Goal: Navigation & Orientation: Find specific page/section

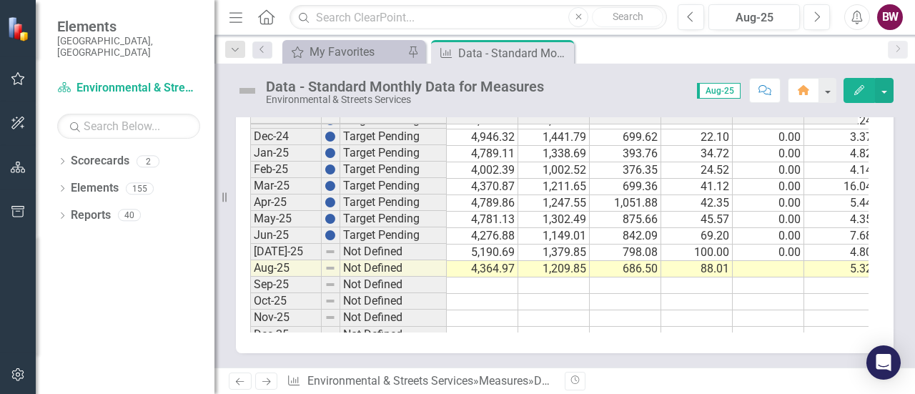
scroll to position [0, 86]
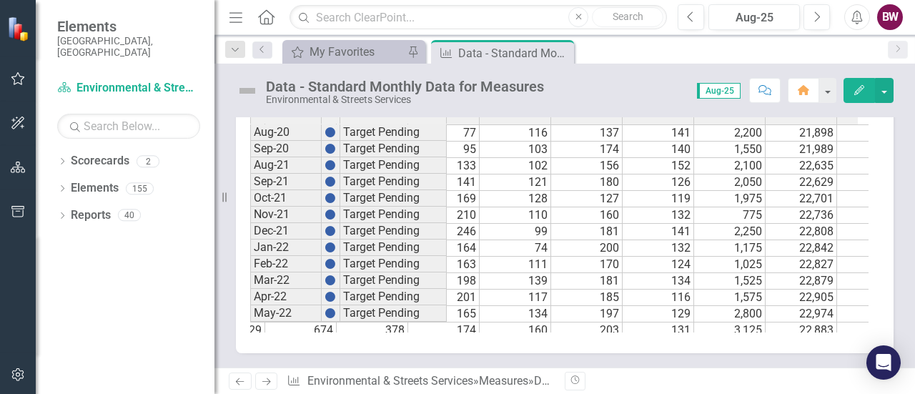
click at [233, 16] on icon "Menu" at bounding box center [236, 16] width 19 height 15
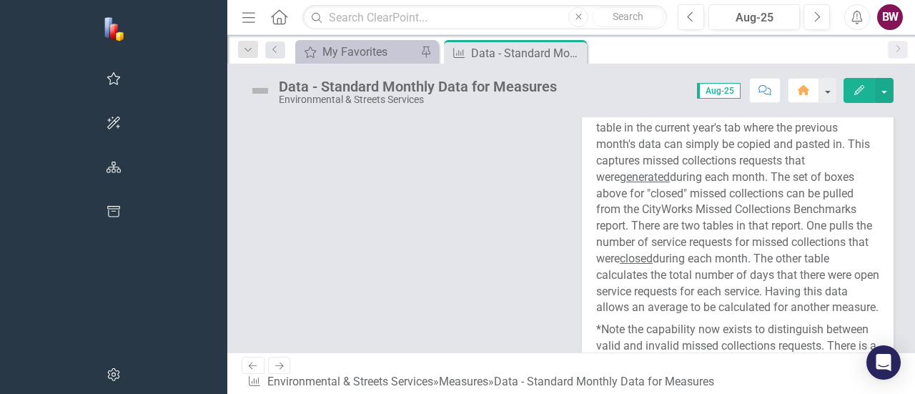
click at [722, 89] on span "Aug-25" at bounding box center [719, 91] width 44 height 16
click at [827, 88] on button "button" at bounding box center [826, 90] width 19 height 25
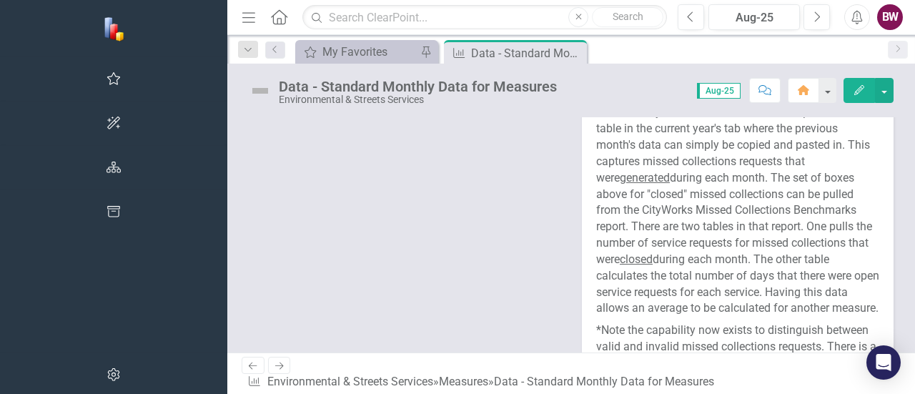
click at [322, 49] on div "My Favorites" at bounding box center [369, 52] width 94 height 18
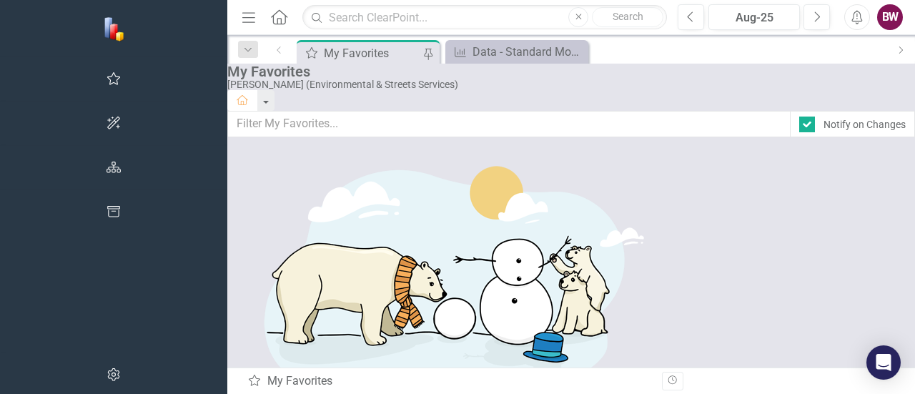
click at [313, 38] on div "Dropdown Search My Favorites My Favorites Pin Measure Data - Standard Monthly D…" at bounding box center [570, 49] width 687 height 29
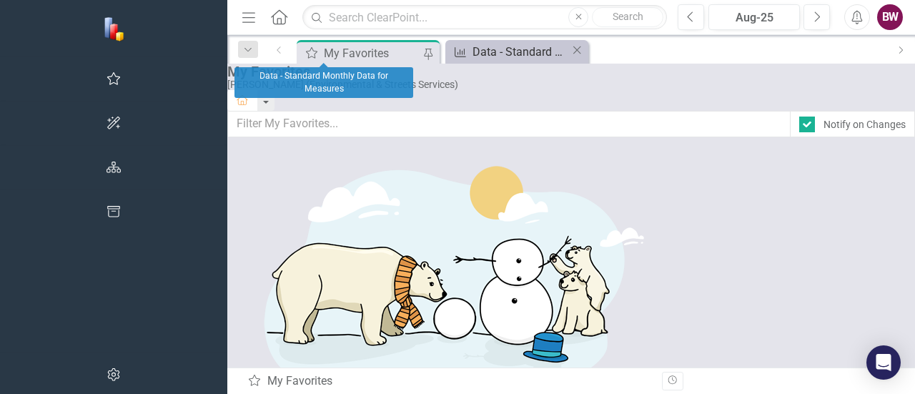
click at [472, 52] on div "Data - Standard Monthly Data for Measures" at bounding box center [521, 52] width 98 height 18
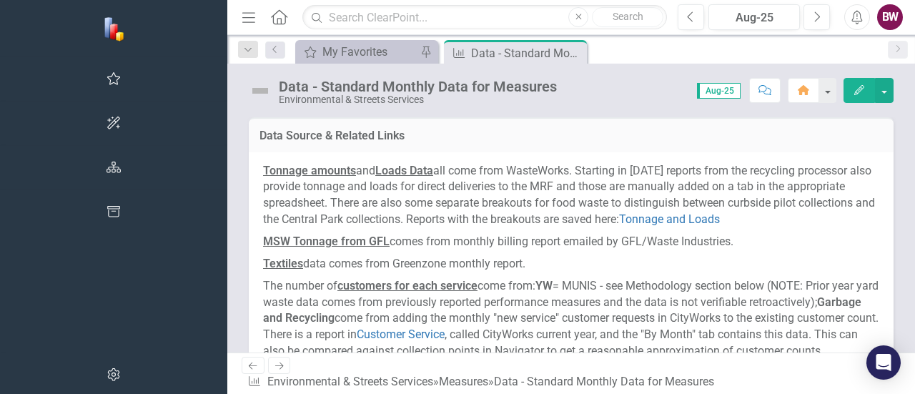
click at [432, 55] on div "My Favorites My Favorites Pin Measure Data - Standard Monthly Data for Measures…" at bounding box center [586, 51] width 588 height 23
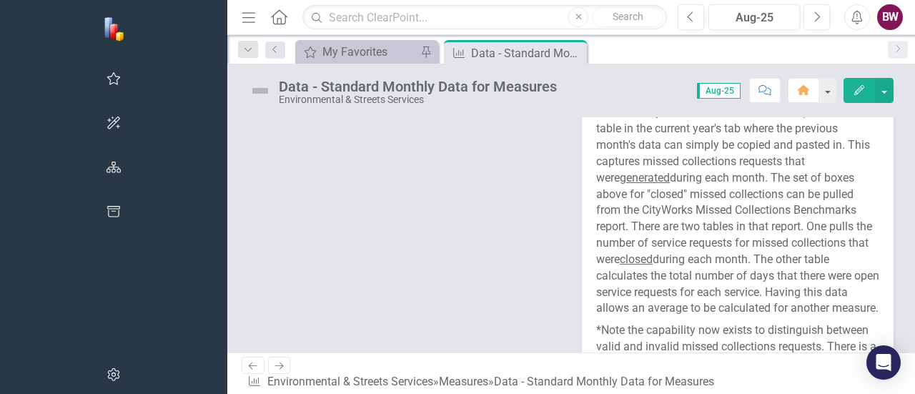
click at [564, 94] on div "Score: N/A Aug-25 Completed Comment Home Edit" at bounding box center [728, 90] width 329 height 24
